Goal: Information Seeking & Learning: Learn about a topic

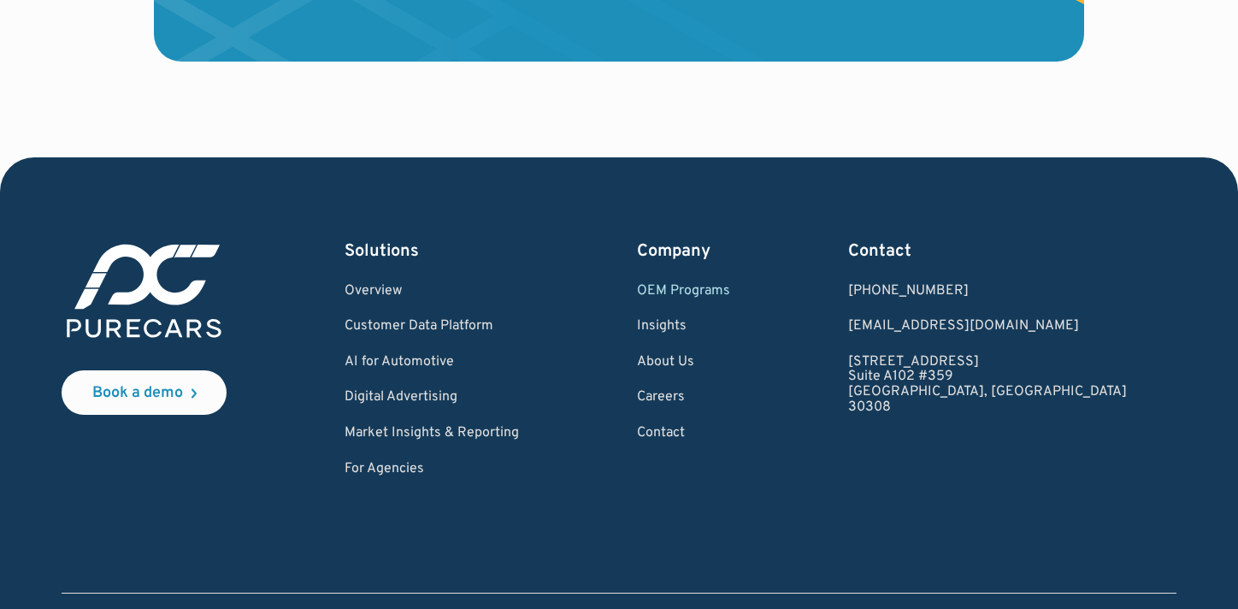
scroll to position [3072, 0]
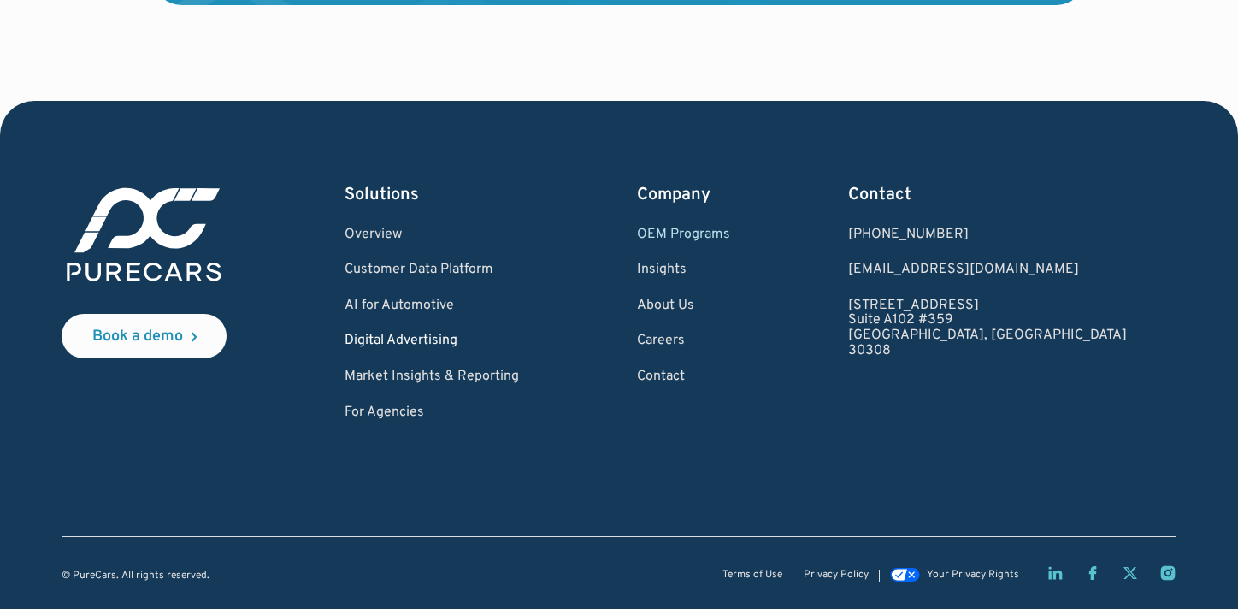
click at [445, 344] on link "Digital Advertising" at bounding box center [431, 340] width 174 height 15
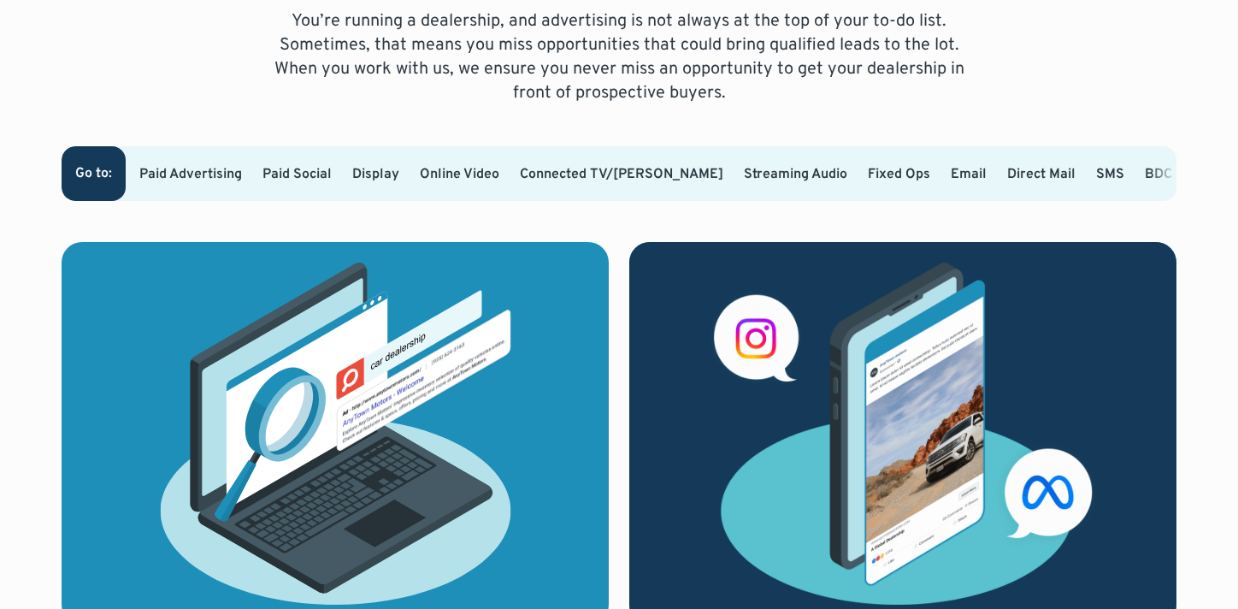
scroll to position [1106, 0]
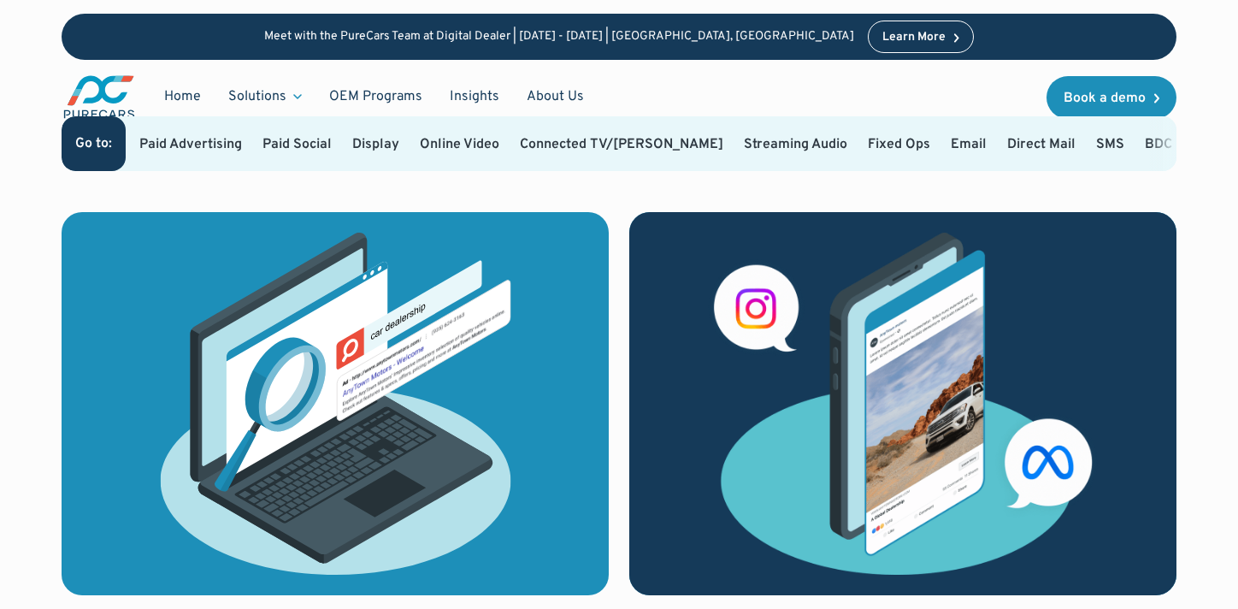
click at [563, 145] on link "Connected TV/OTT" at bounding box center [621, 144] width 203 height 17
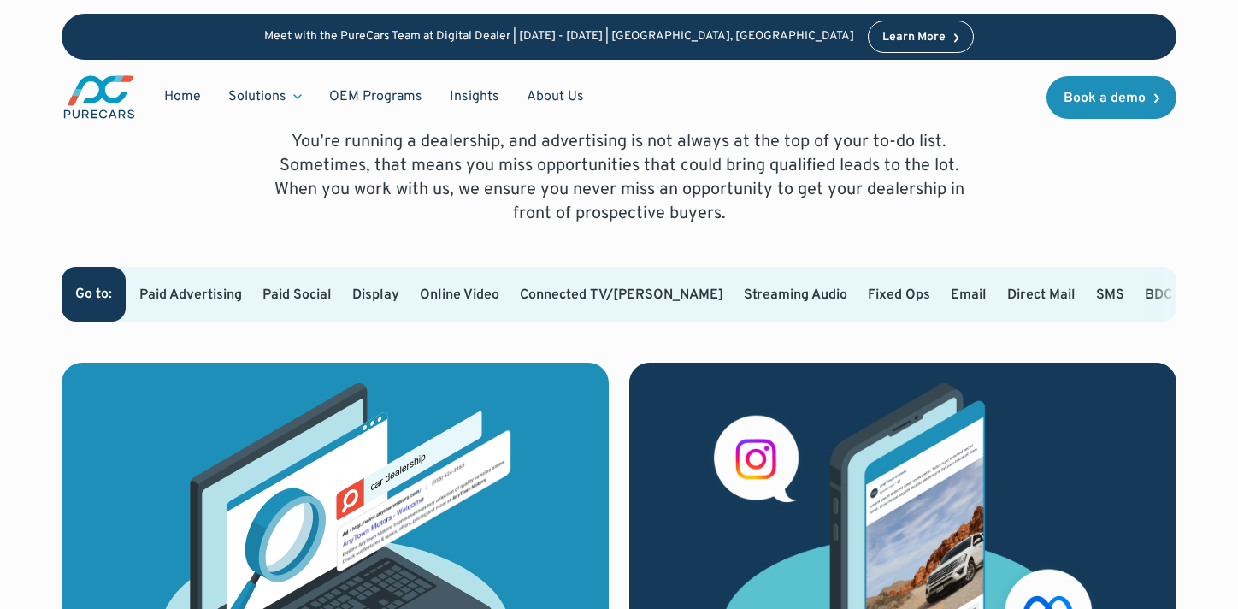
scroll to position [919, 0]
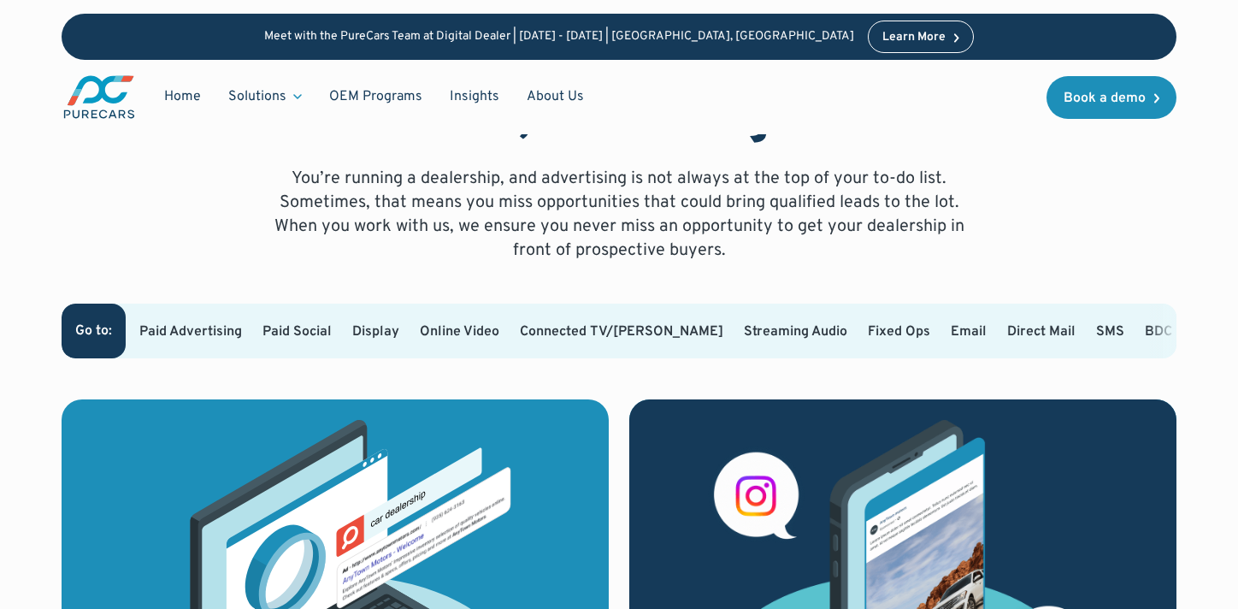
click at [476, 328] on link "Online Video" at bounding box center [459, 331] width 79 height 17
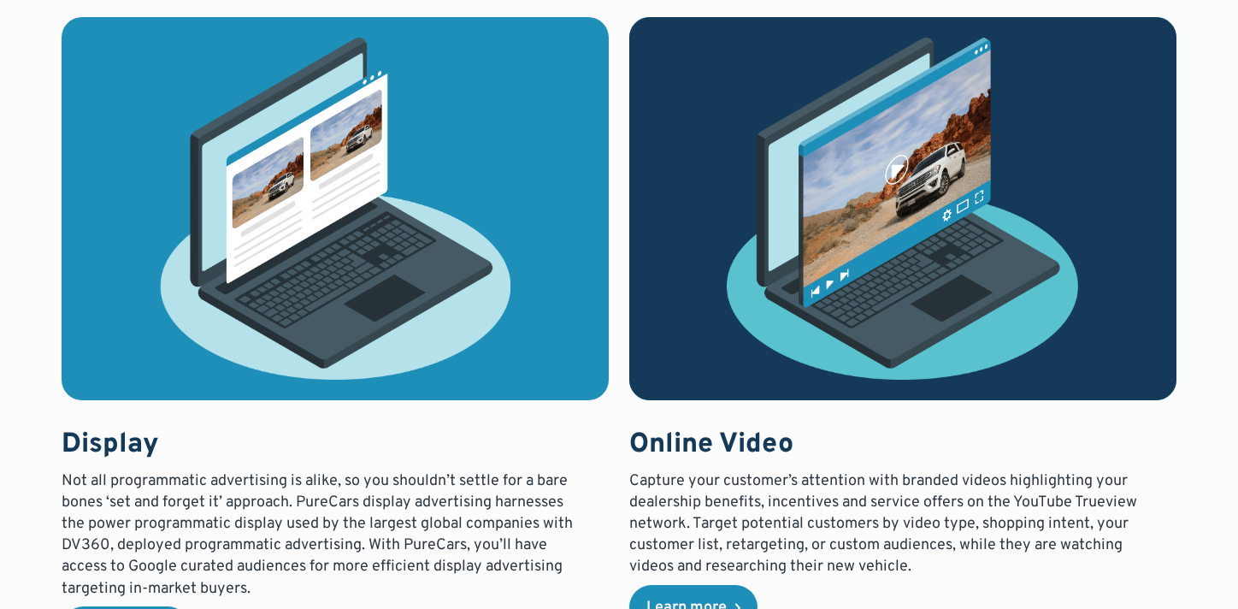
scroll to position [2208, 0]
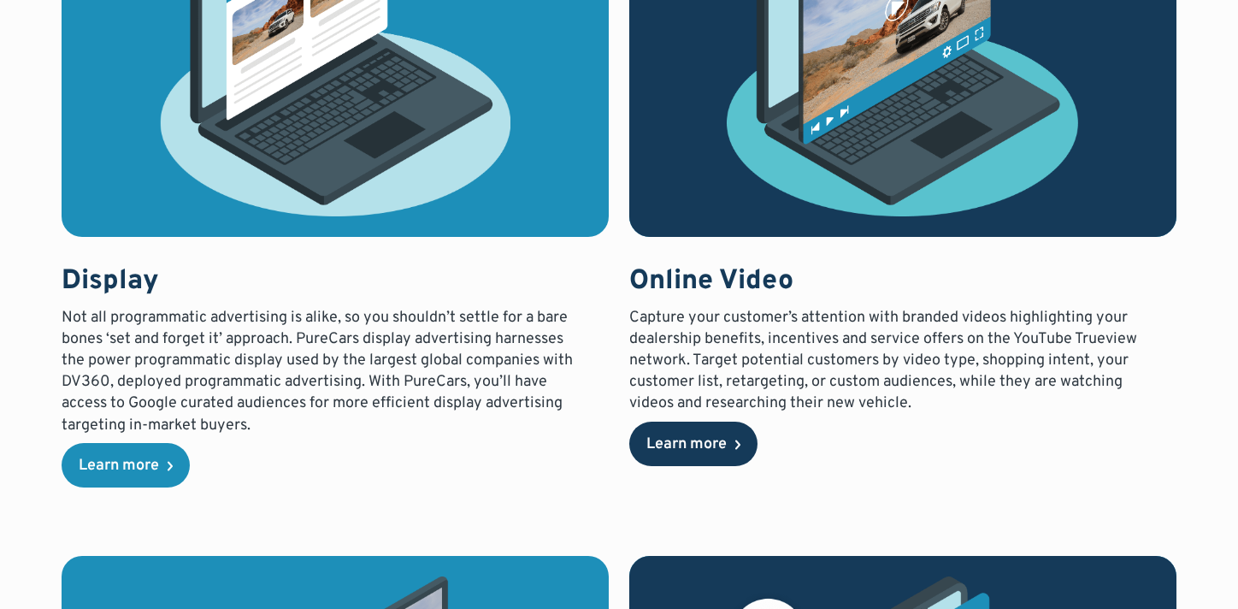
click at [692, 440] on div "Learn more" at bounding box center [686, 444] width 80 height 15
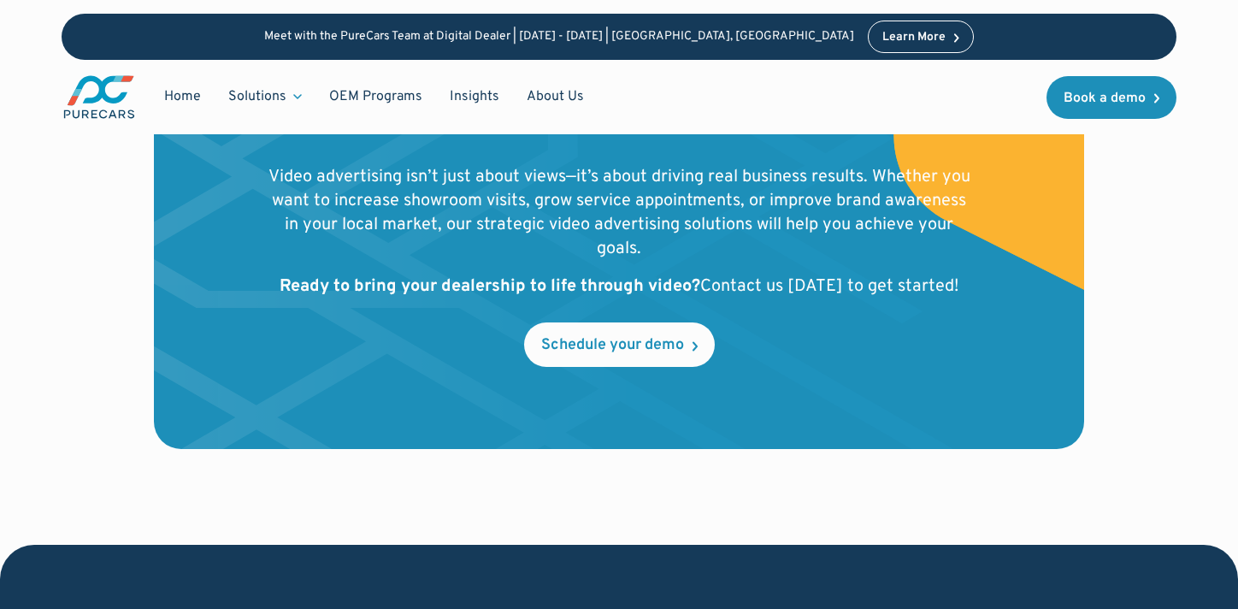
scroll to position [2839, 0]
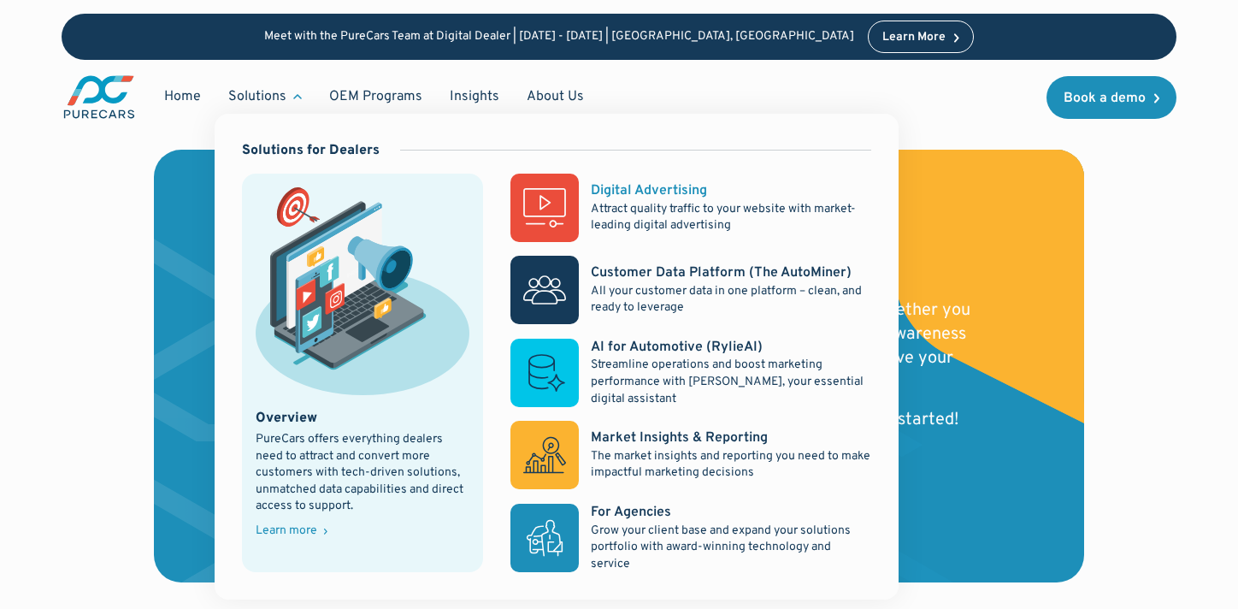
click at [612, 216] on p "Attract quality traffic to your website with market-leading digital advertising" at bounding box center [731, 217] width 280 height 33
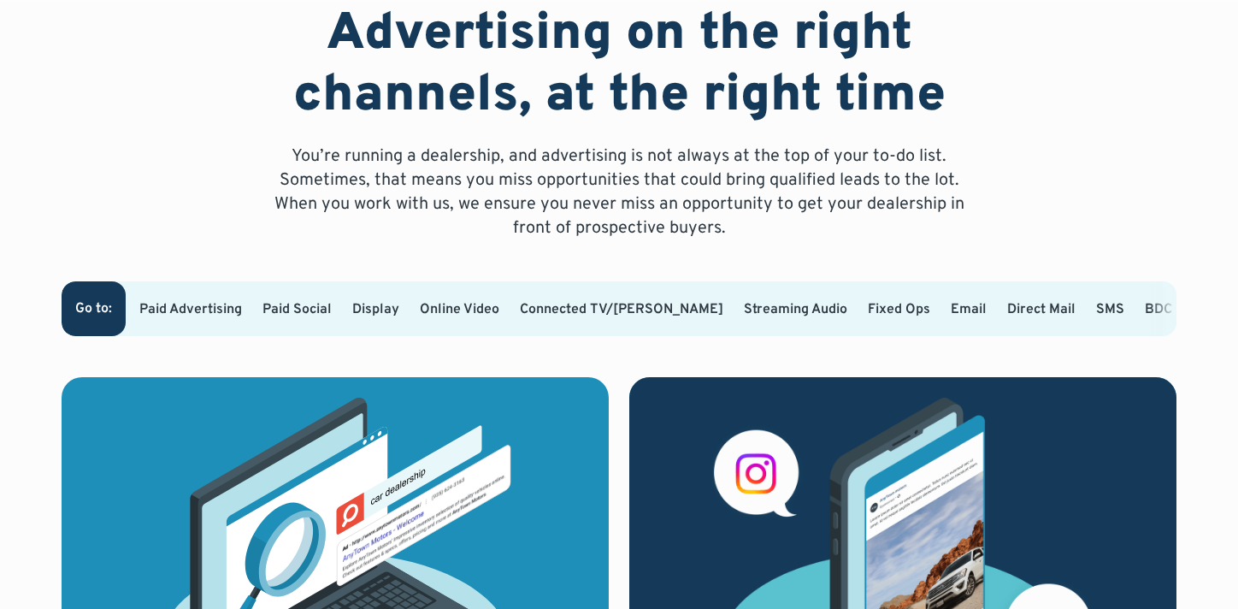
scroll to position [961, 0]
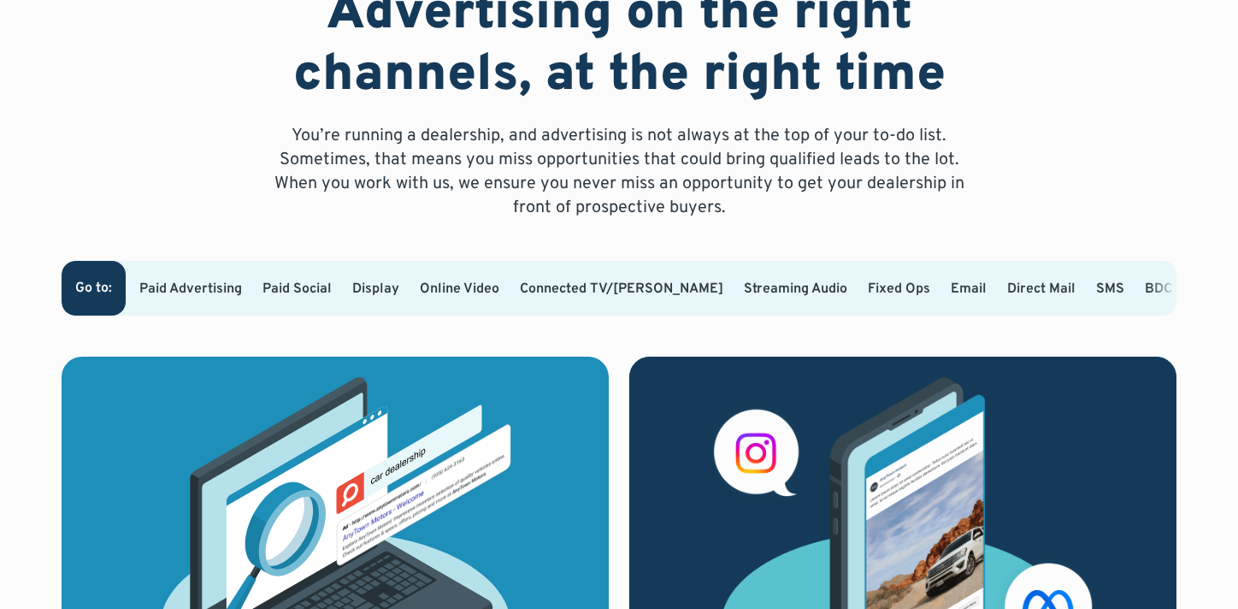
click at [609, 297] on link "Connected TV/OTT" at bounding box center [621, 288] width 203 height 17
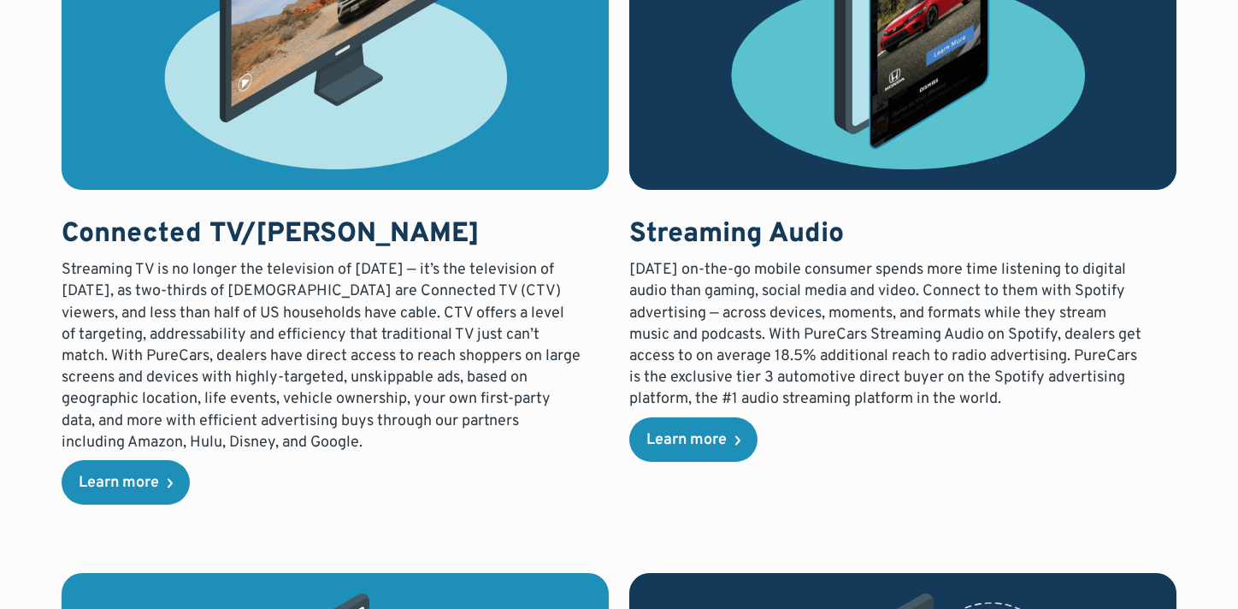
scroll to position [2958, 0]
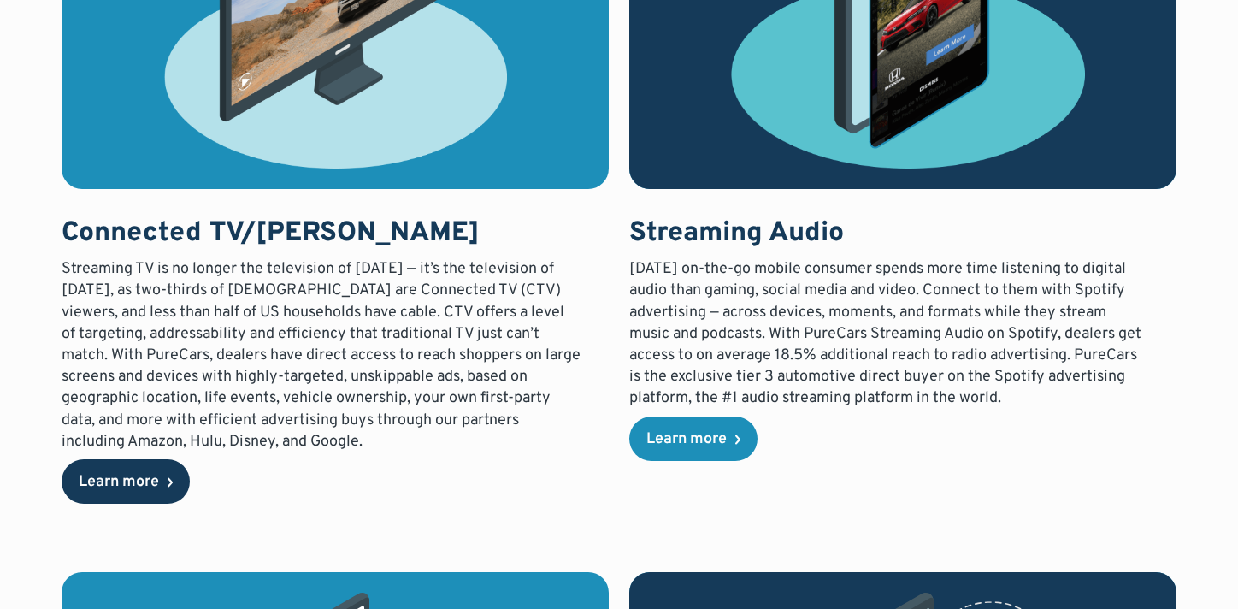
click at [122, 474] on div "Learn more" at bounding box center [119, 481] width 80 height 15
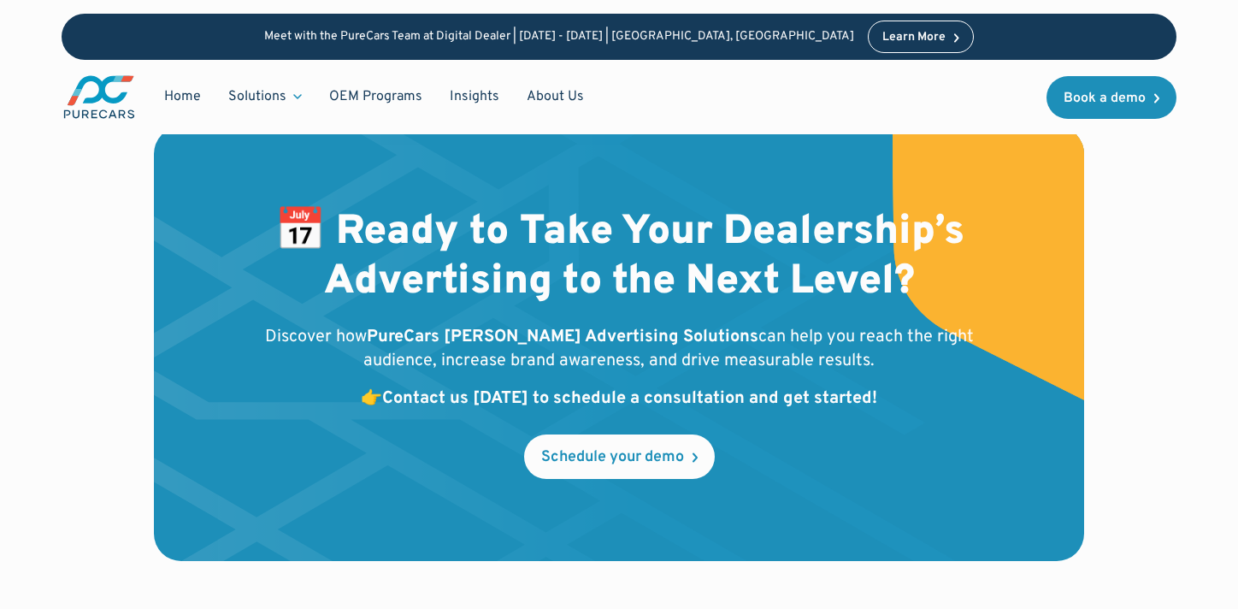
scroll to position [4882, 0]
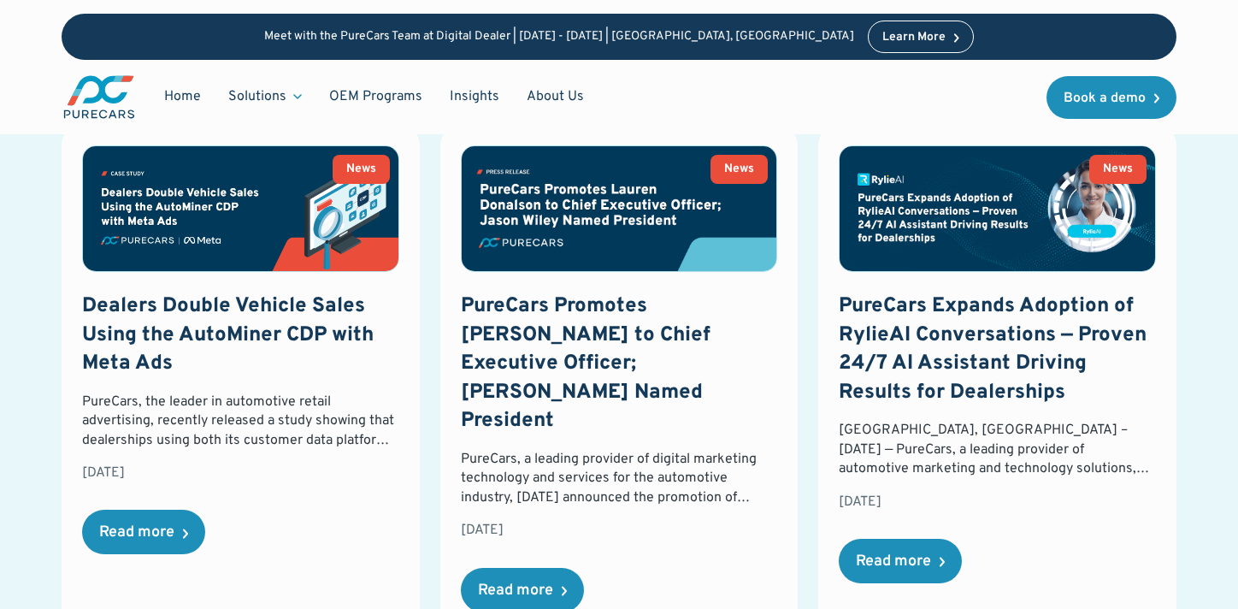
scroll to position [2440, 0]
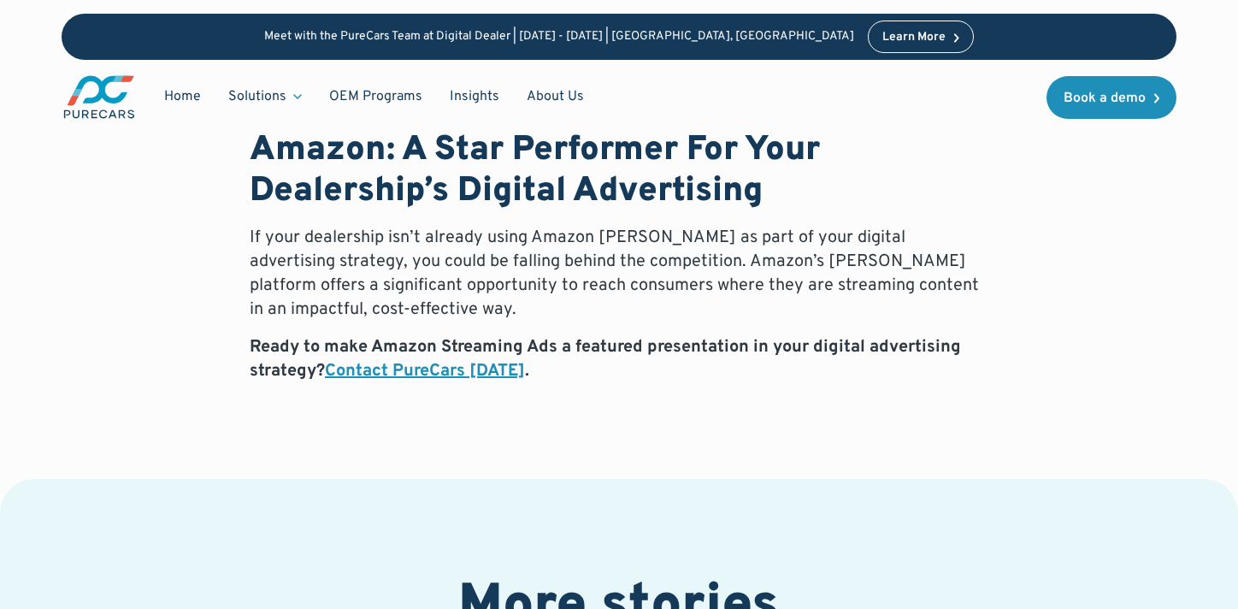
scroll to position [2610, 0]
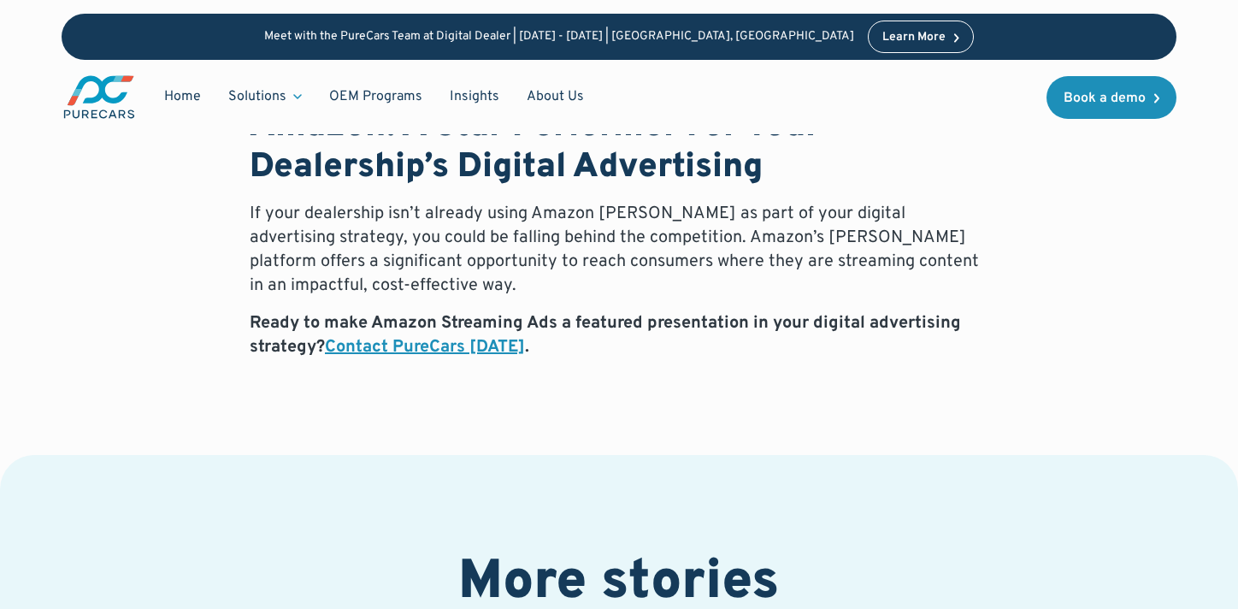
click at [457, 338] on strong "Contact PureCars today" at bounding box center [425, 347] width 200 height 22
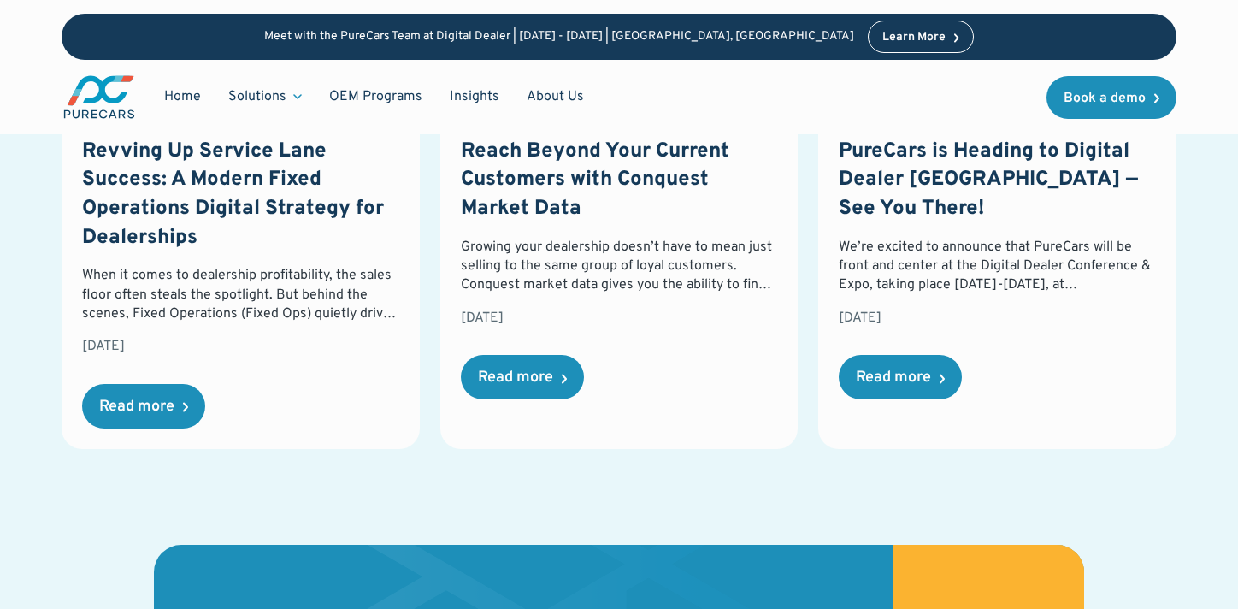
scroll to position [2607, 0]
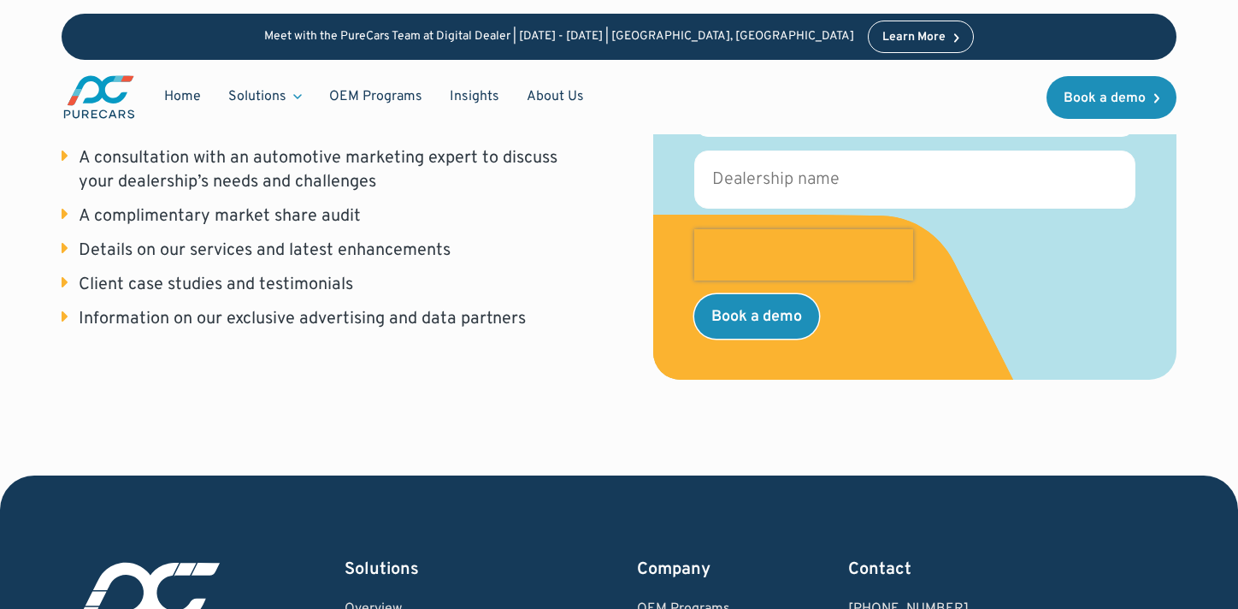
scroll to position [791, 0]
